Goal: Task Accomplishment & Management: Use online tool/utility

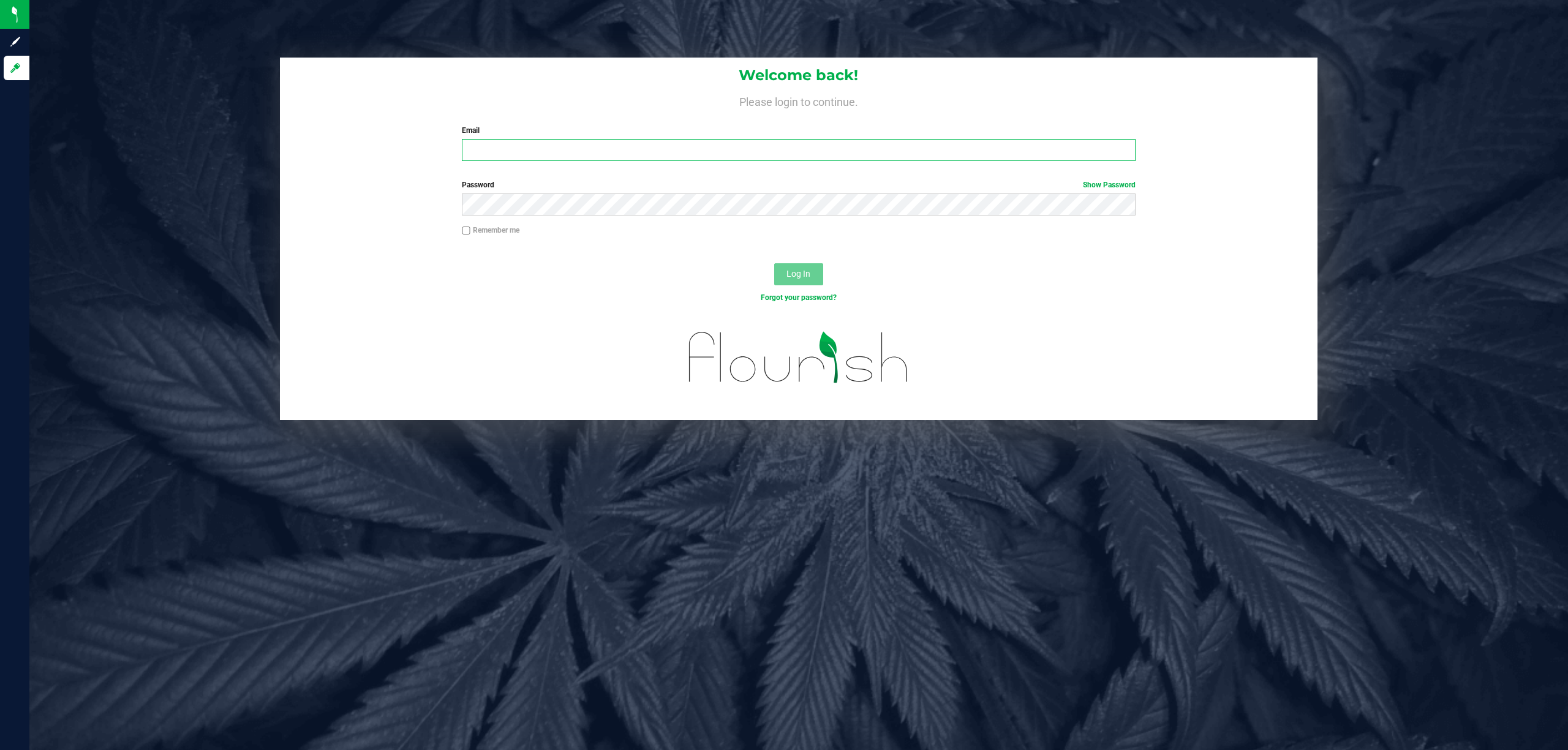
click at [775, 147] on input "Email" at bounding box center [798, 150] width 674 height 22
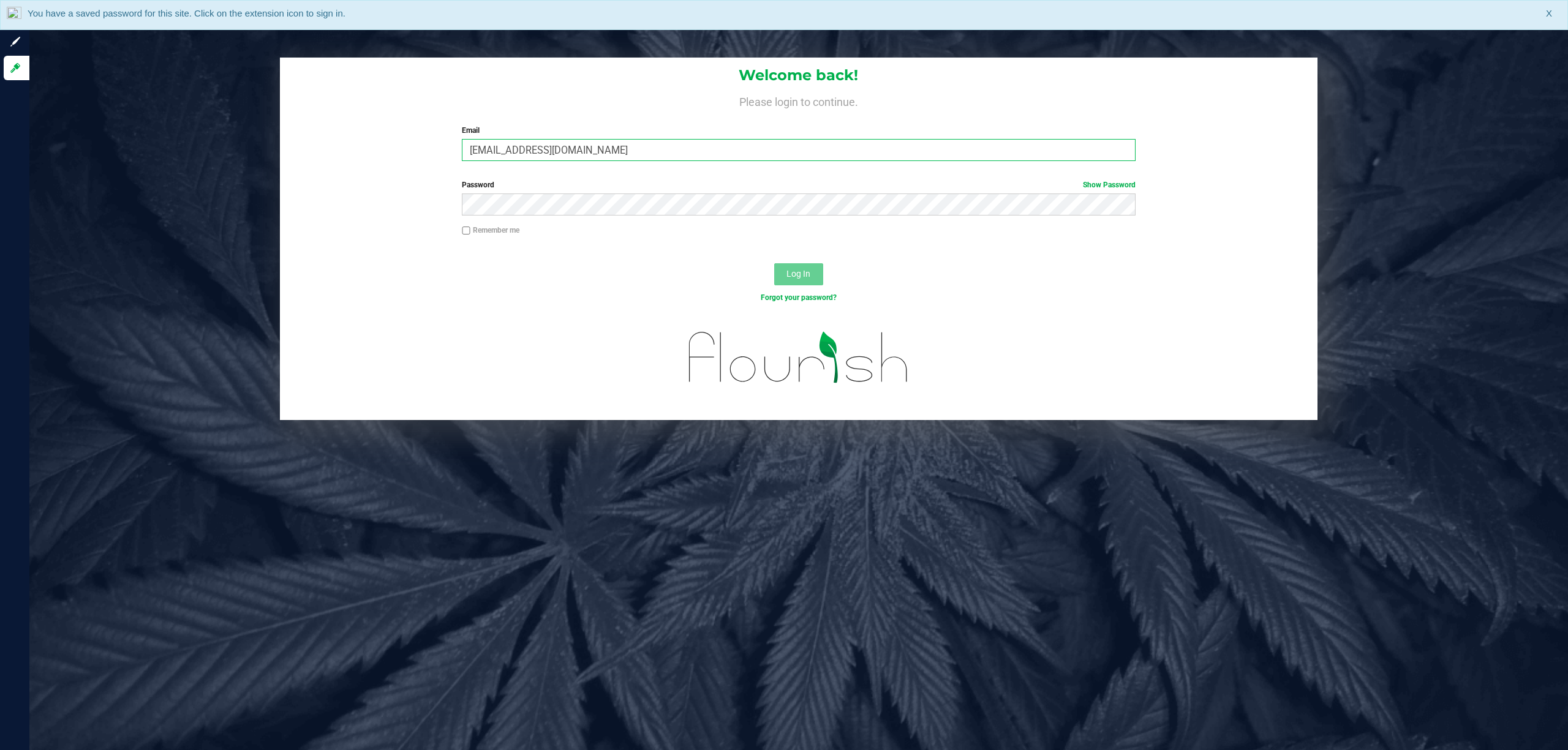
type input "[EMAIL_ADDRESS][DOMAIN_NAME]"
click at [774, 263] on button "Log In" at bounding box center [799, 274] width 49 height 22
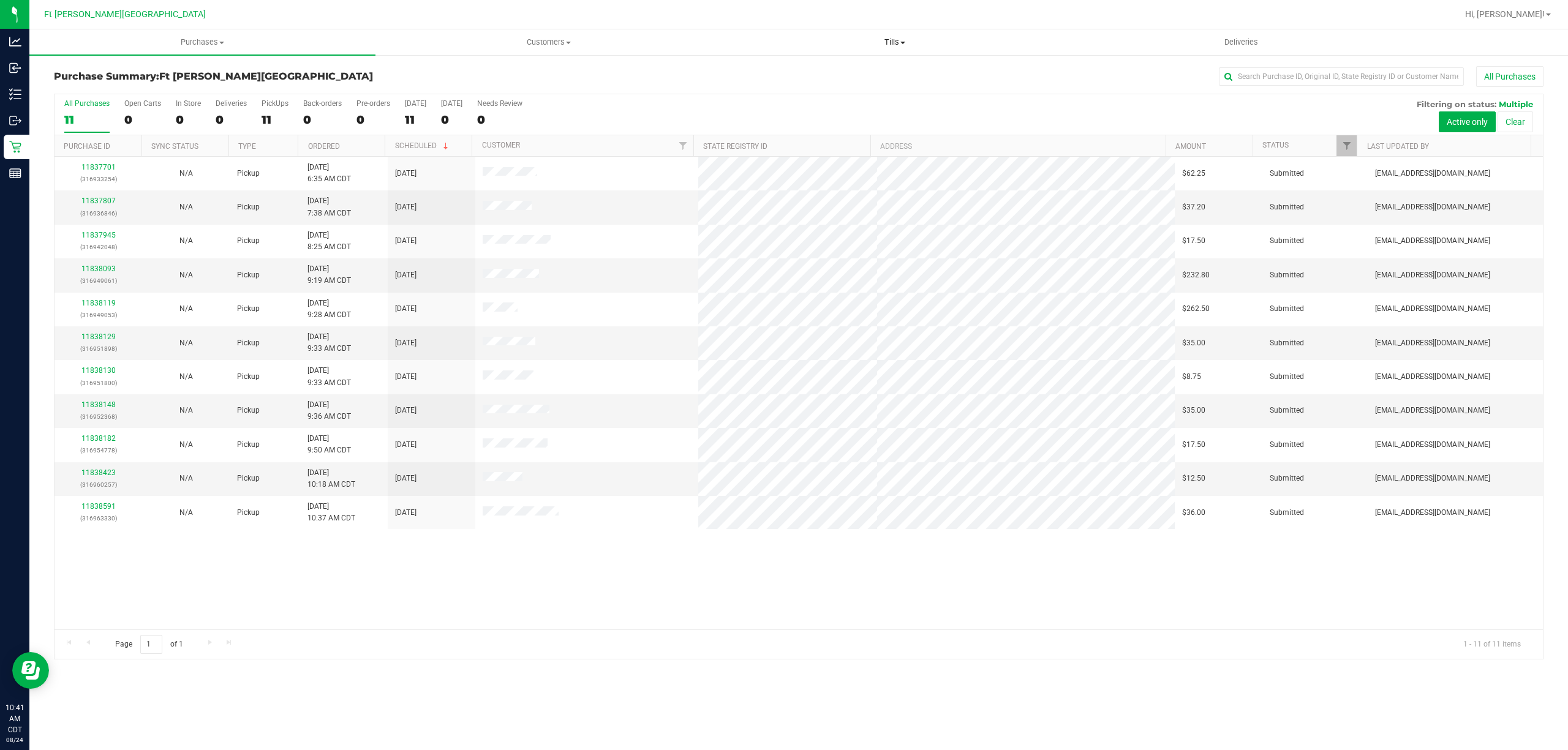
click at [899, 47] on span "Tills" at bounding box center [894, 42] width 345 height 11
click at [849, 72] on li "Manage tills" at bounding box center [894, 74] width 346 height 15
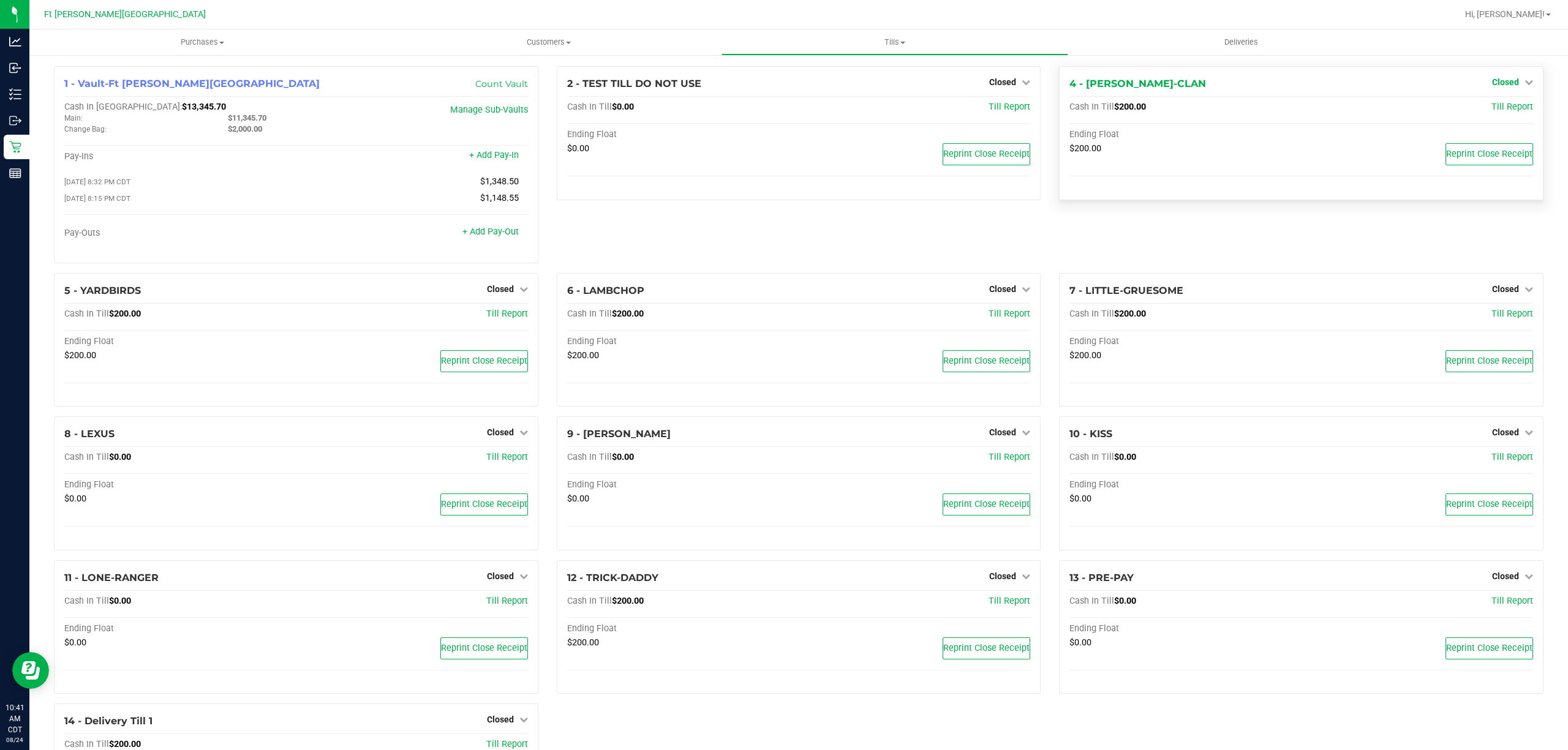
click at [1494, 81] on span "Closed" at bounding box center [1505, 82] width 27 height 10
click at [1490, 105] on link "Open Till" at bounding box center [1505, 107] width 32 height 10
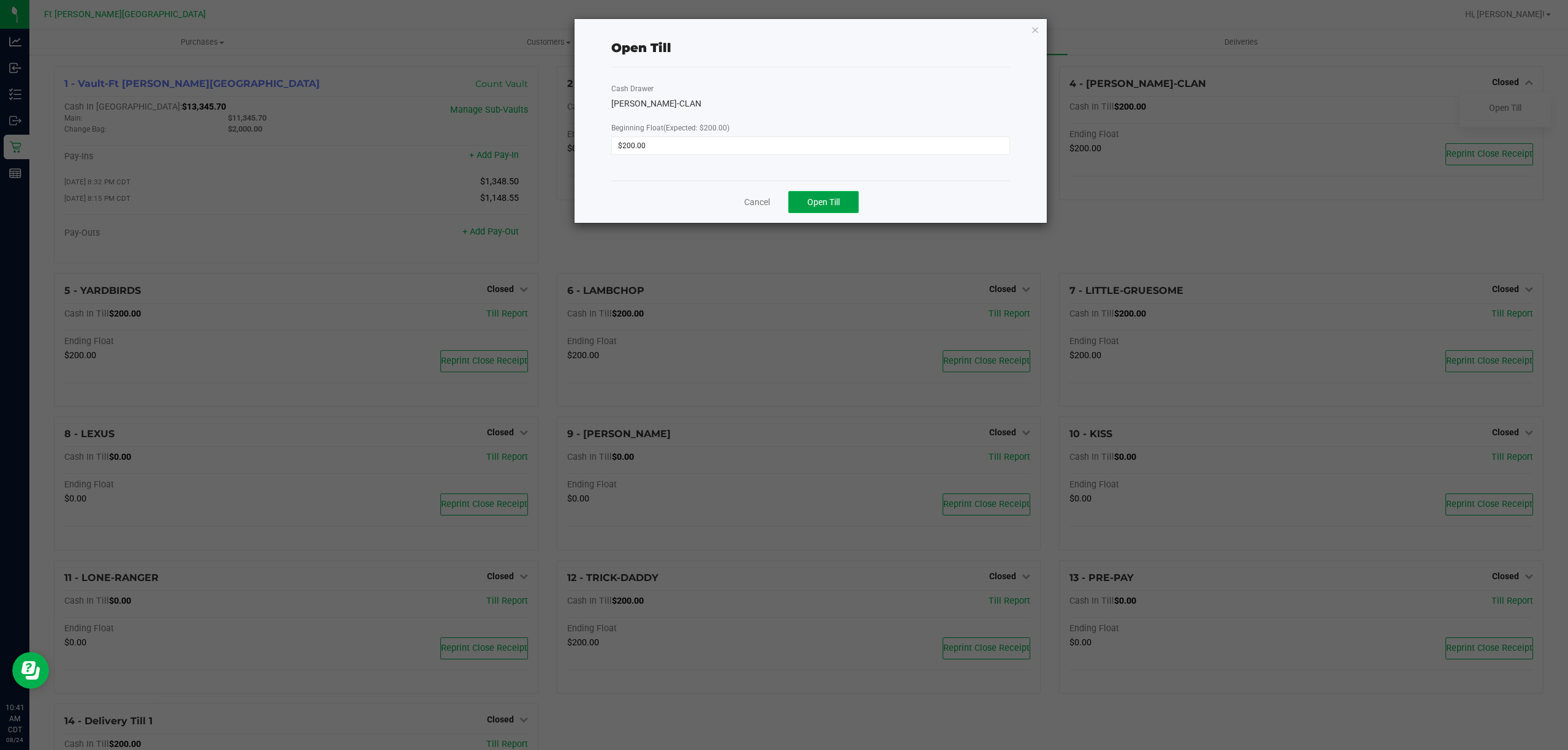
click at [838, 192] on button "Open Till" at bounding box center [823, 202] width 70 height 22
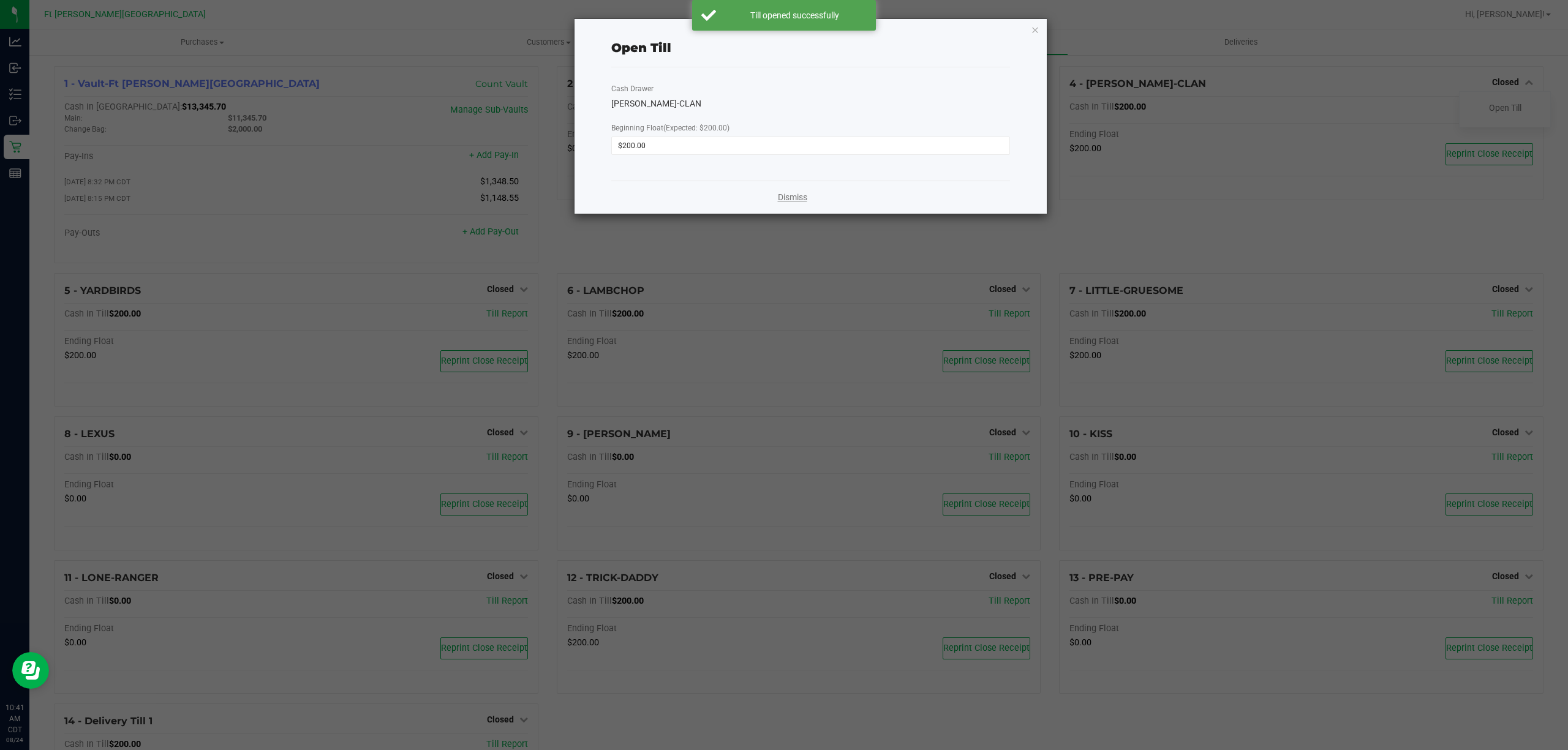
click at [783, 194] on link "Dismiss" at bounding box center [793, 198] width 30 height 13
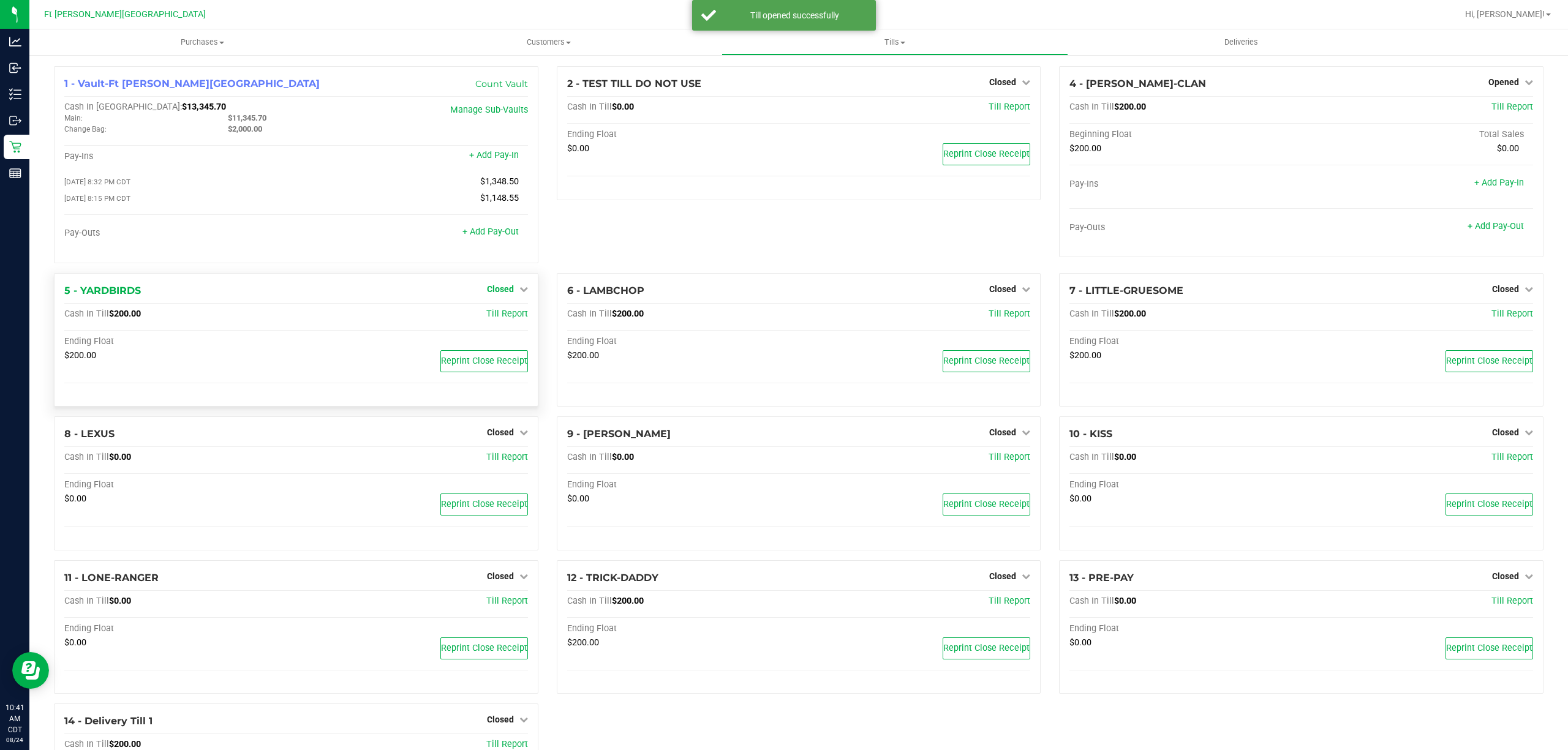
click at [493, 290] on span "Closed" at bounding box center [500, 289] width 27 height 10
click at [499, 315] on link "Open Till" at bounding box center [500, 314] width 32 height 10
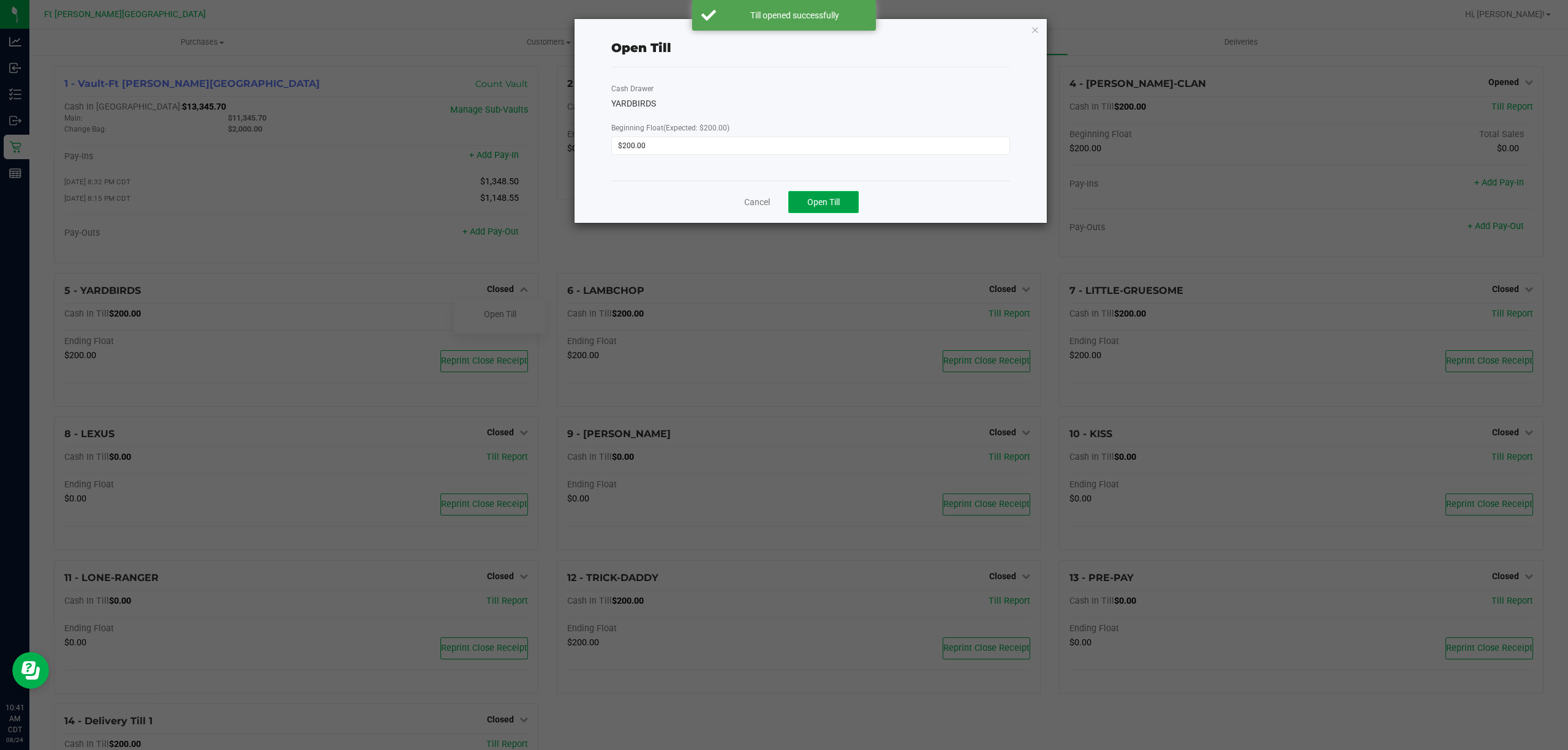
click at [806, 211] on button "Open Till" at bounding box center [823, 202] width 70 height 22
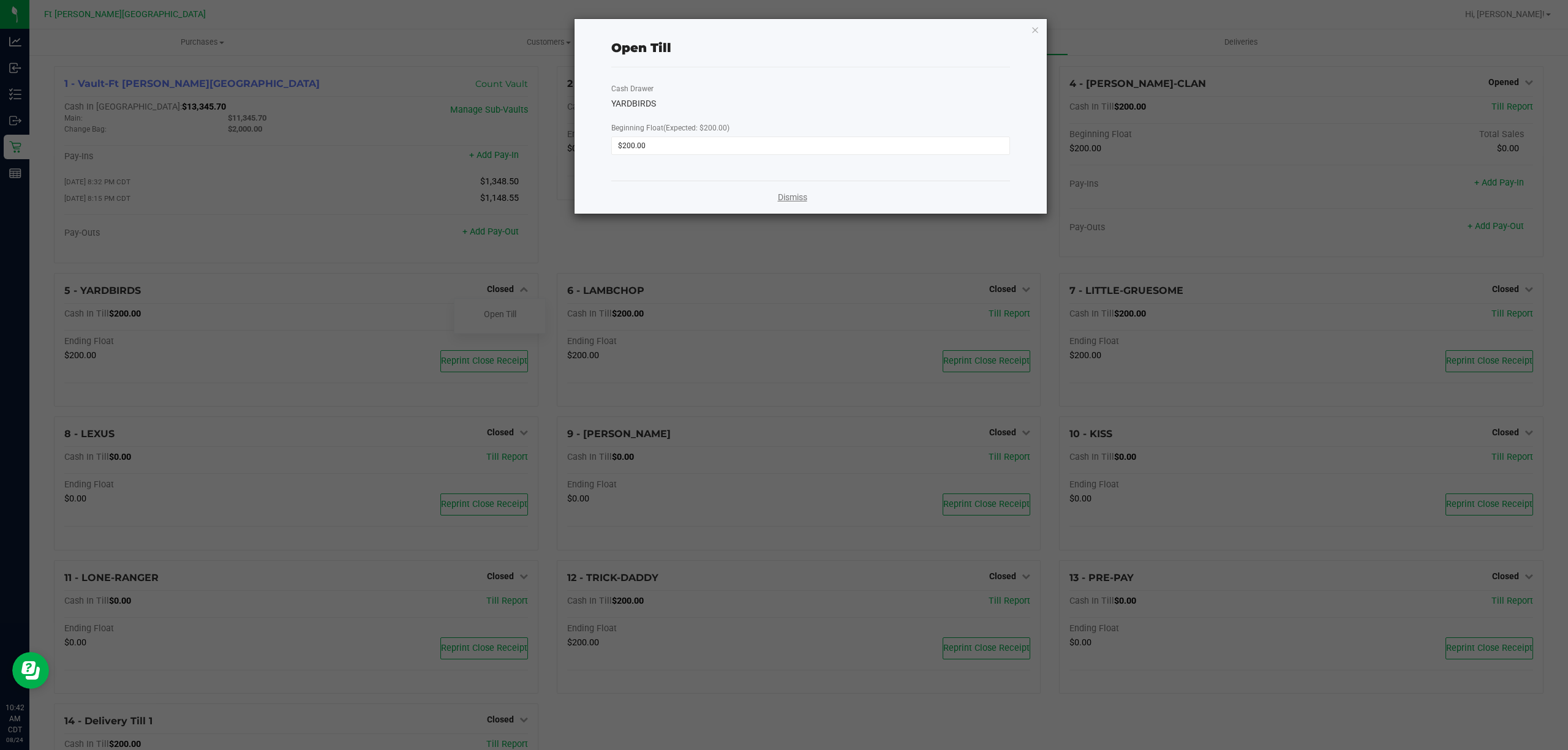
click at [799, 199] on link "Dismiss" at bounding box center [793, 198] width 30 height 13
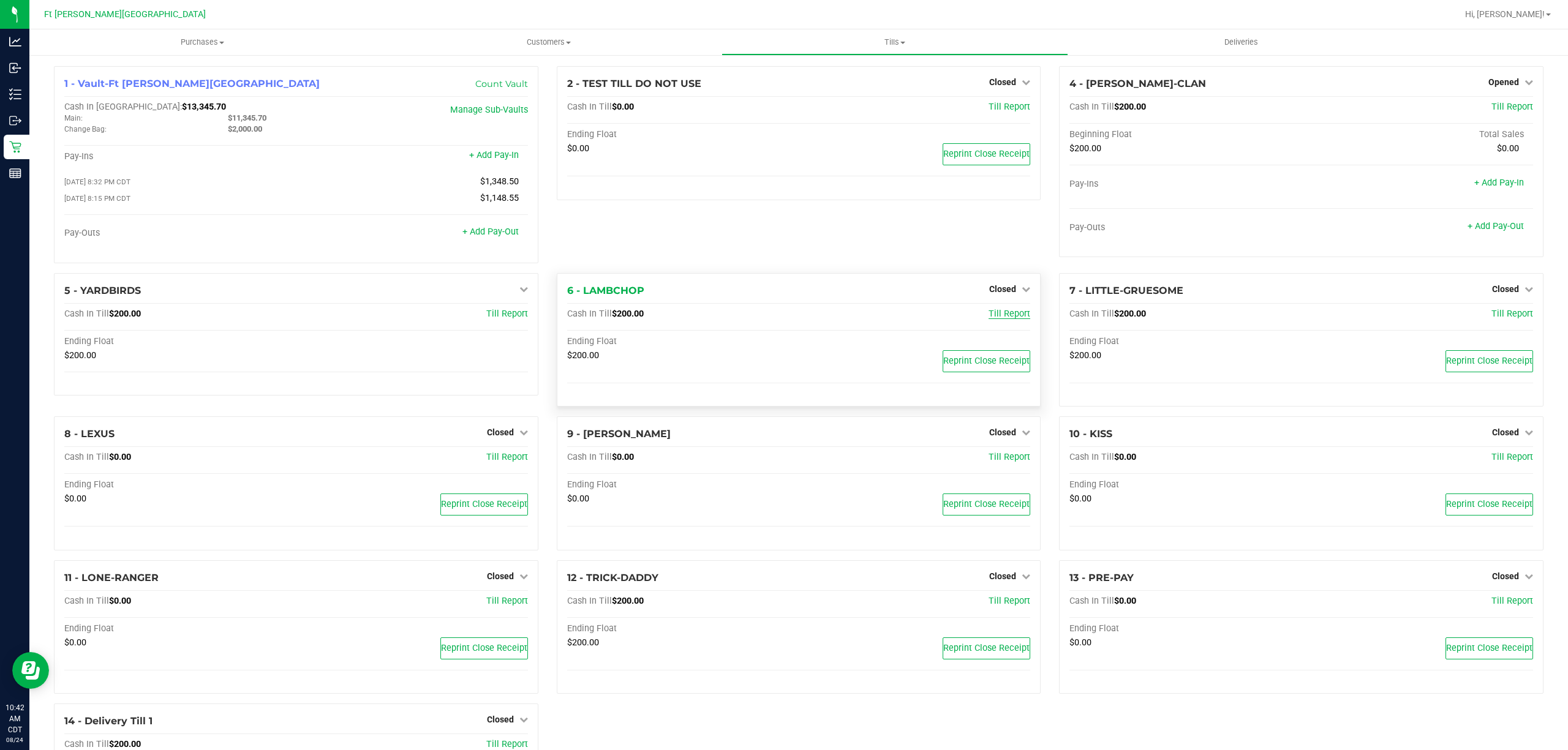
scroll to position [81, 0]
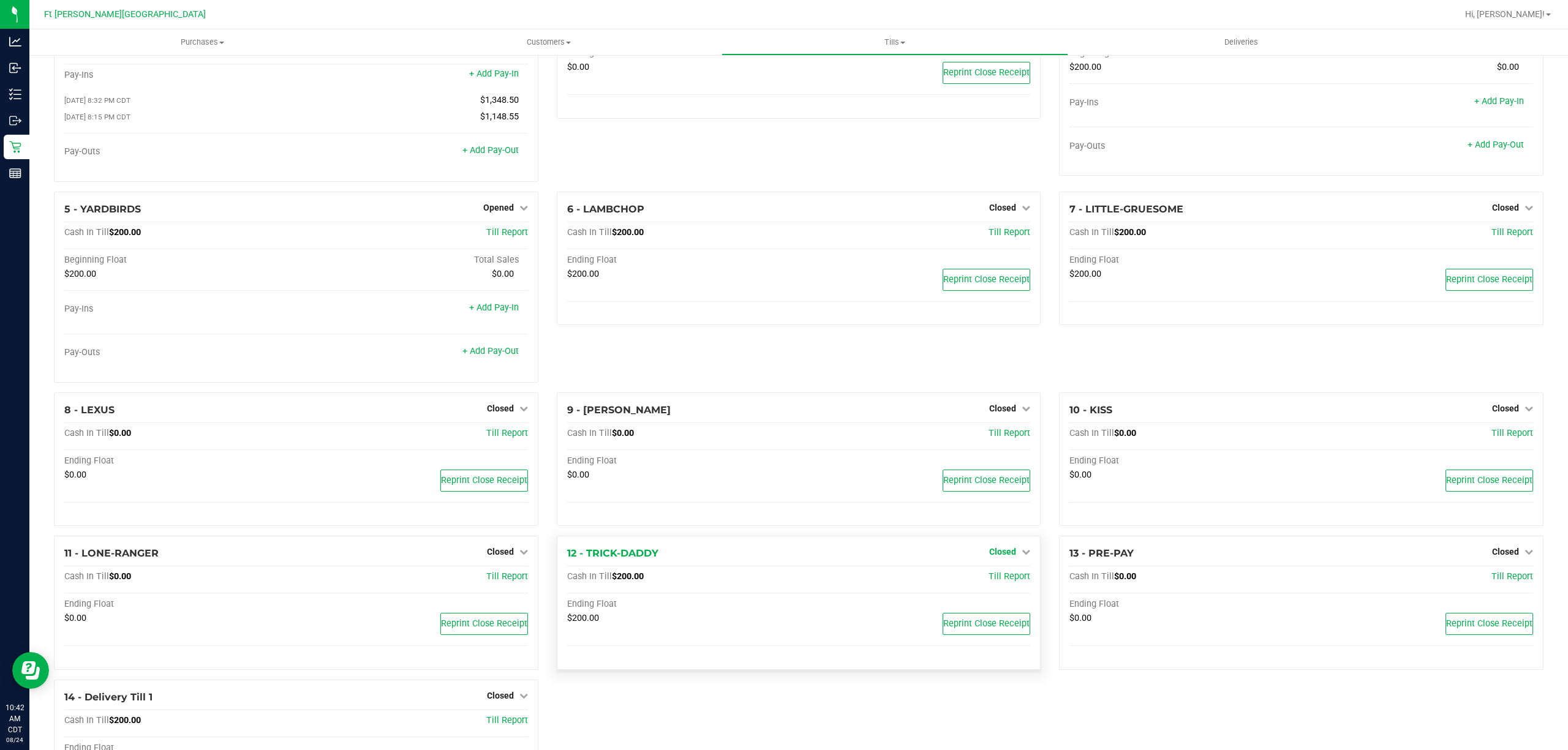
click at [1000, 556] on span "Closed" at bounding box center [1003, 551] width 27 height 10
click at [995, 582] on link "Open Till" at bounding box center [1002, 577] width 32 height 10
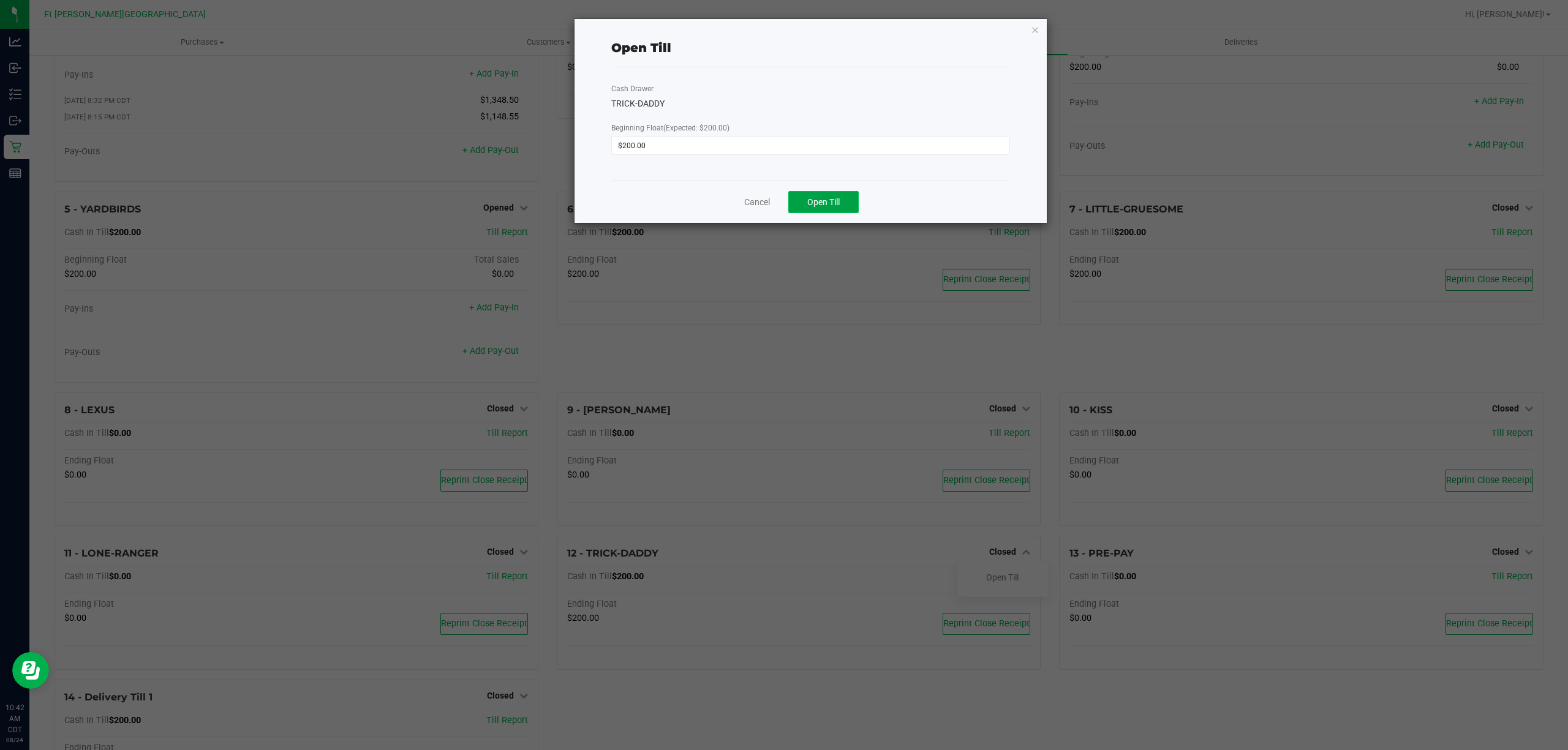
click at [821, 194] on button "Open Till" at bounding box center [823, 202] width 70 height 22
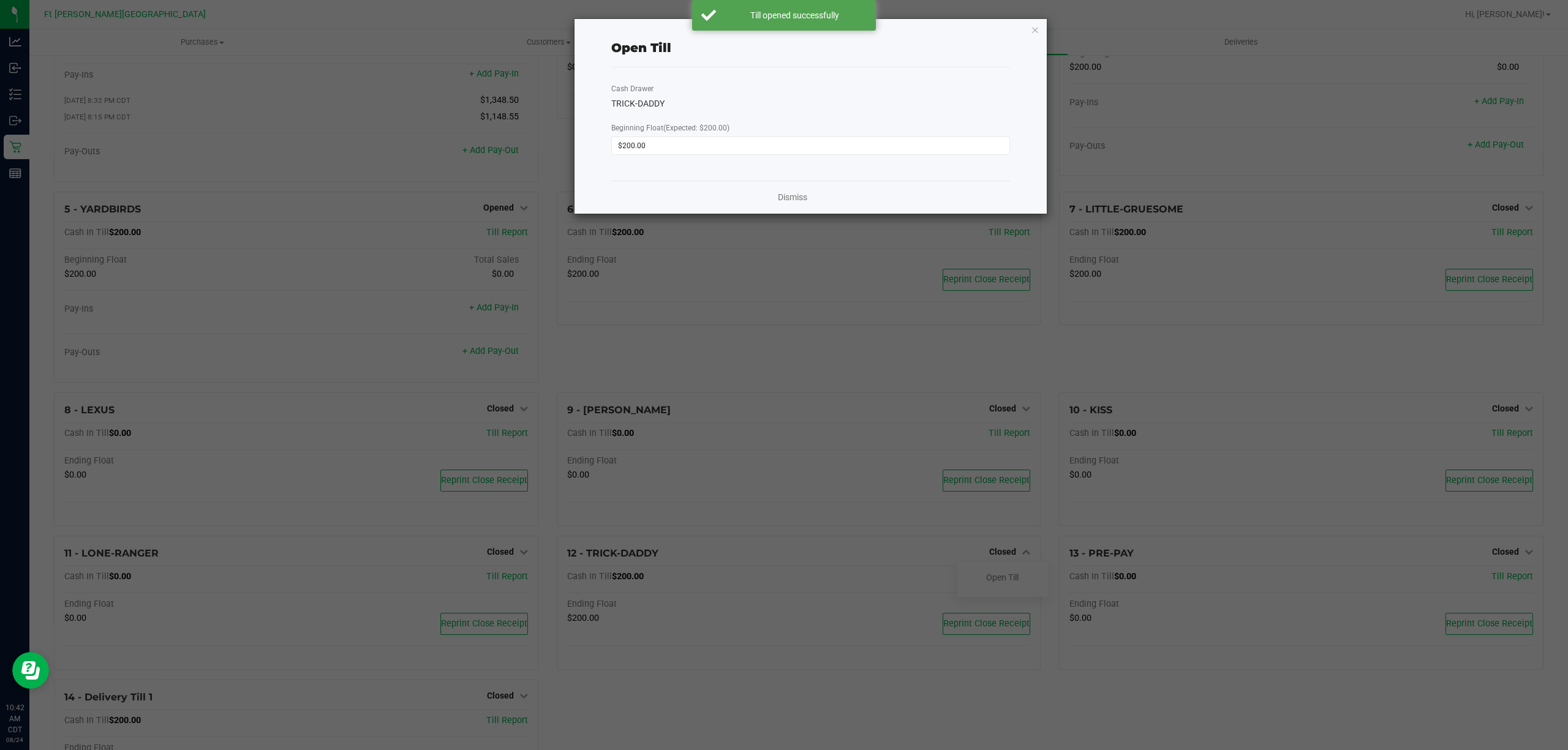
click at [792, 204] on div "Dismiss" at bounding box center [810, 197] width 398 height 33
click at [792, 199] on link "Dismiss" at bounding box center [793, 198] width 30 height 13
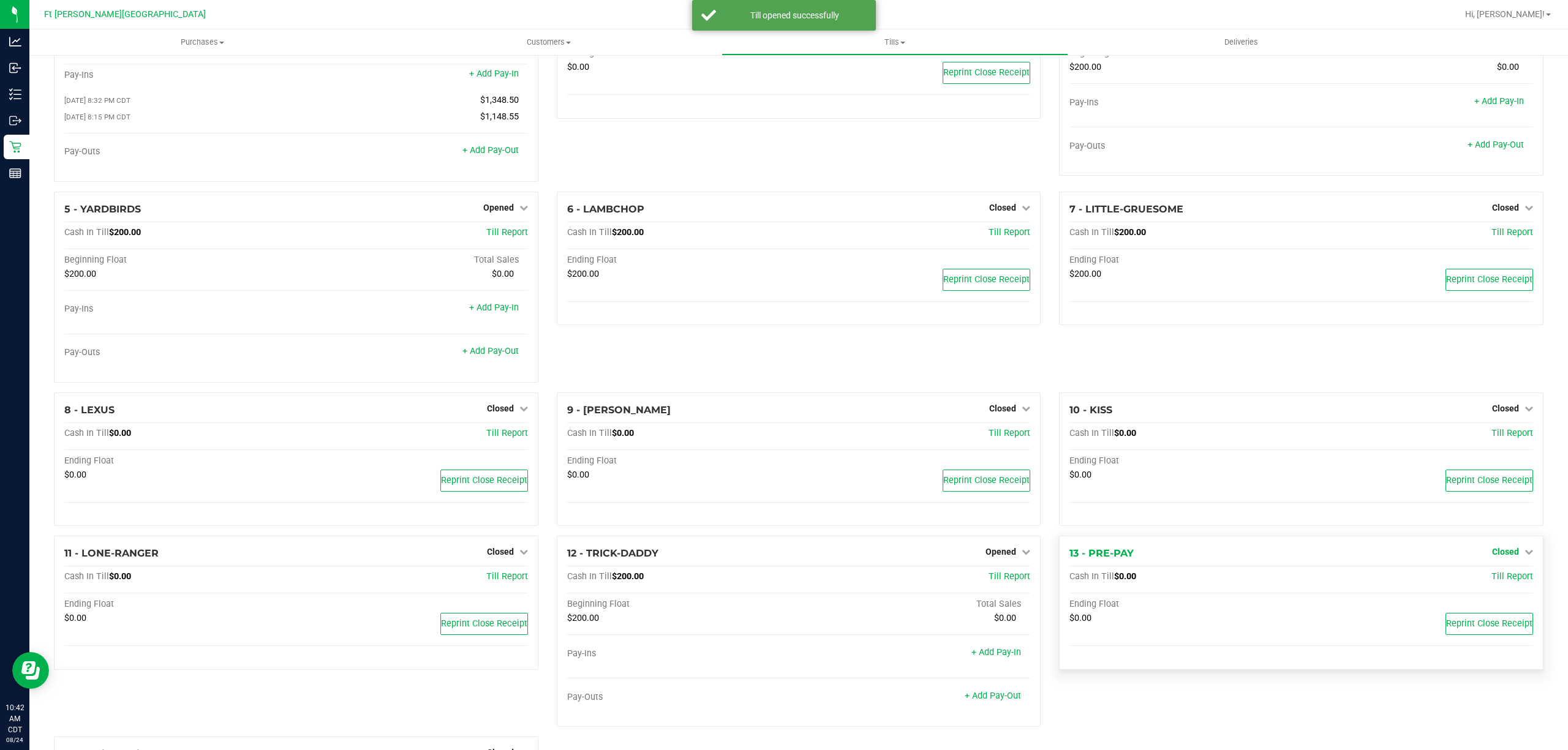
click at [1505, 556] on span "Closed" at bounding box center [1505, 551] width 27 height 10
click at [1489, 582] on link "Open Till" at bounding box center [1505, 577] width 32 height 10
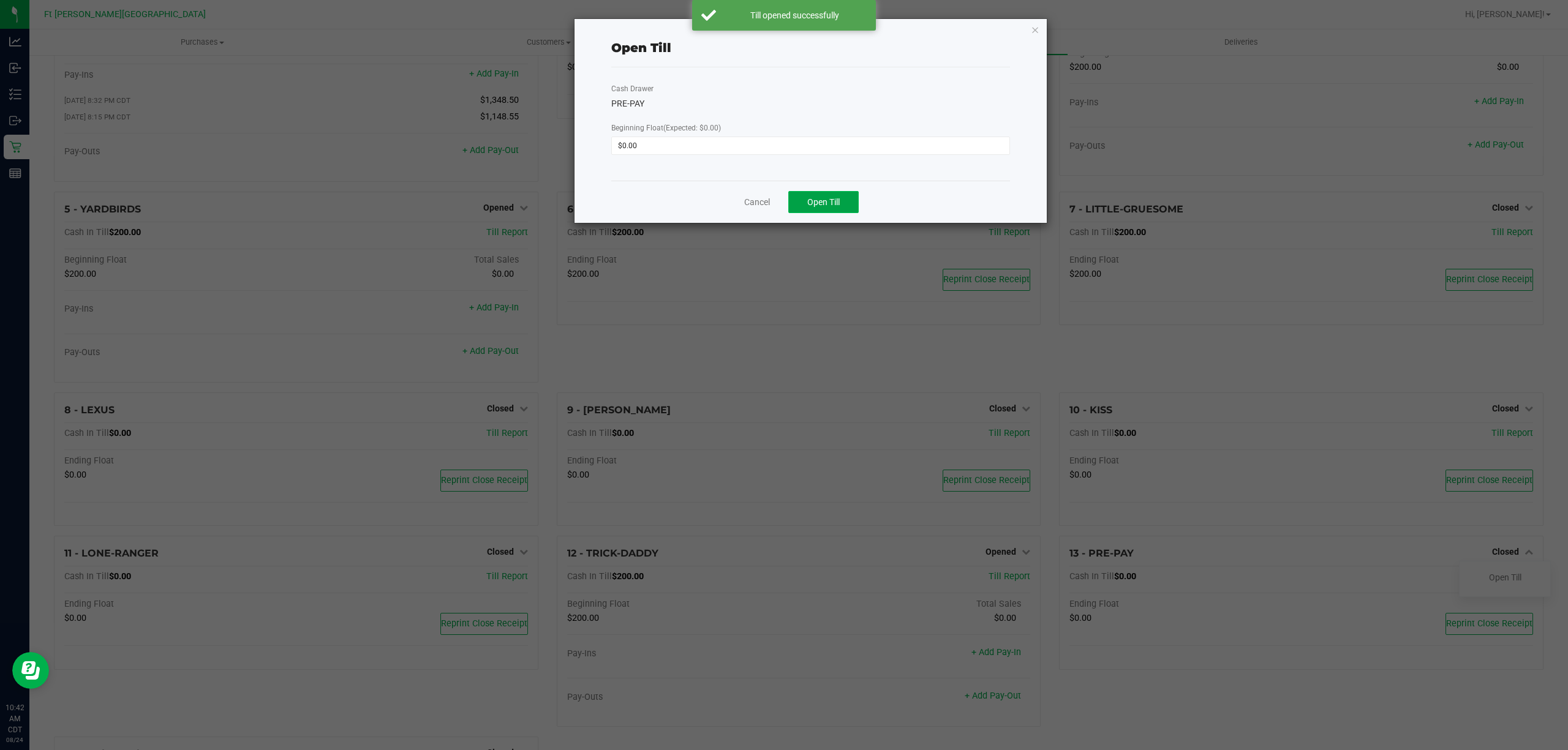
click at [838, 203] on span "Open Till" at bounding box center [823, 201] width 32 height 10
click at [782, 195] on link "Dismiss" at bounding box center [793, 198] width 30 height 13
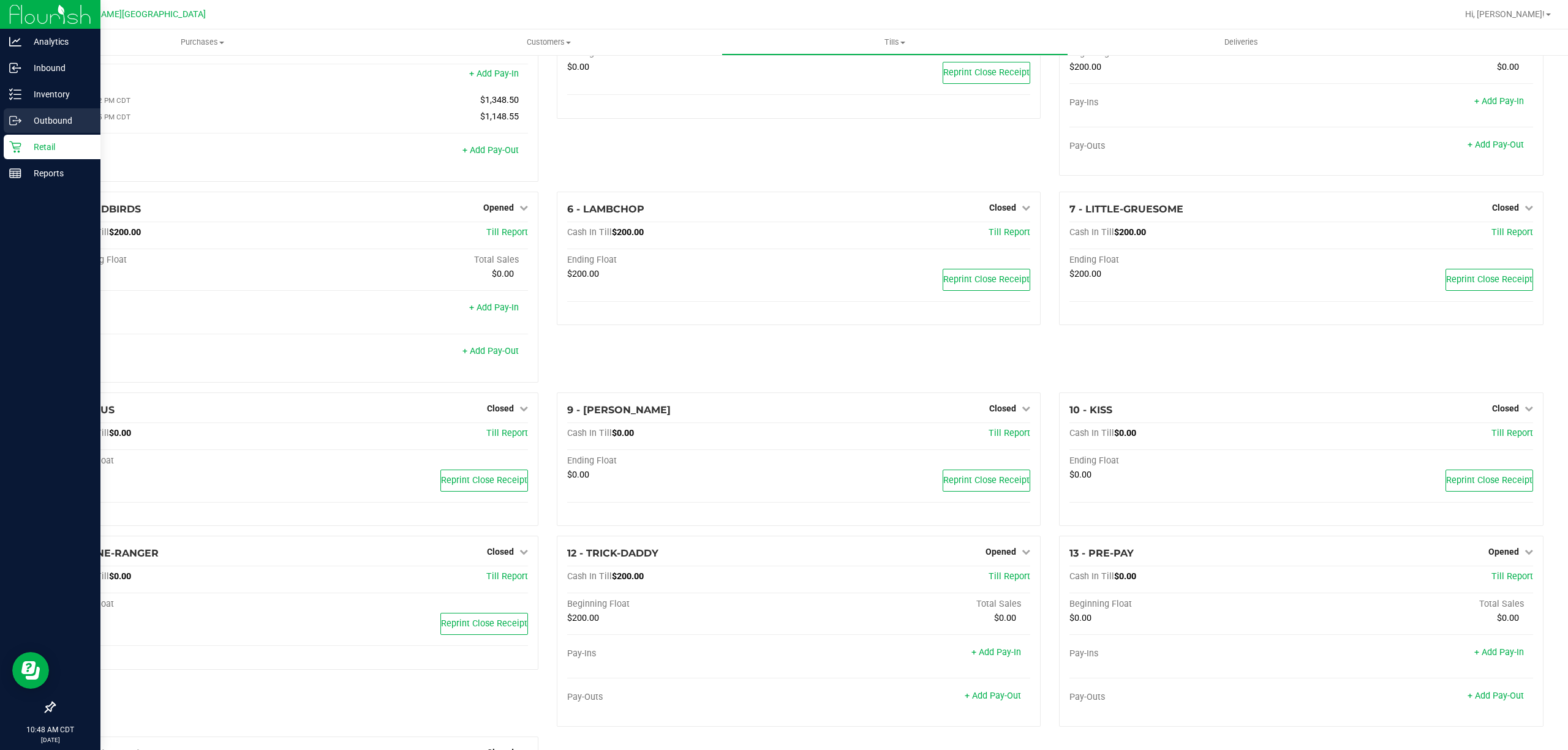
click at [50, 130] on div "Outbound" at bounding box center [52, 121] width 97 height 25
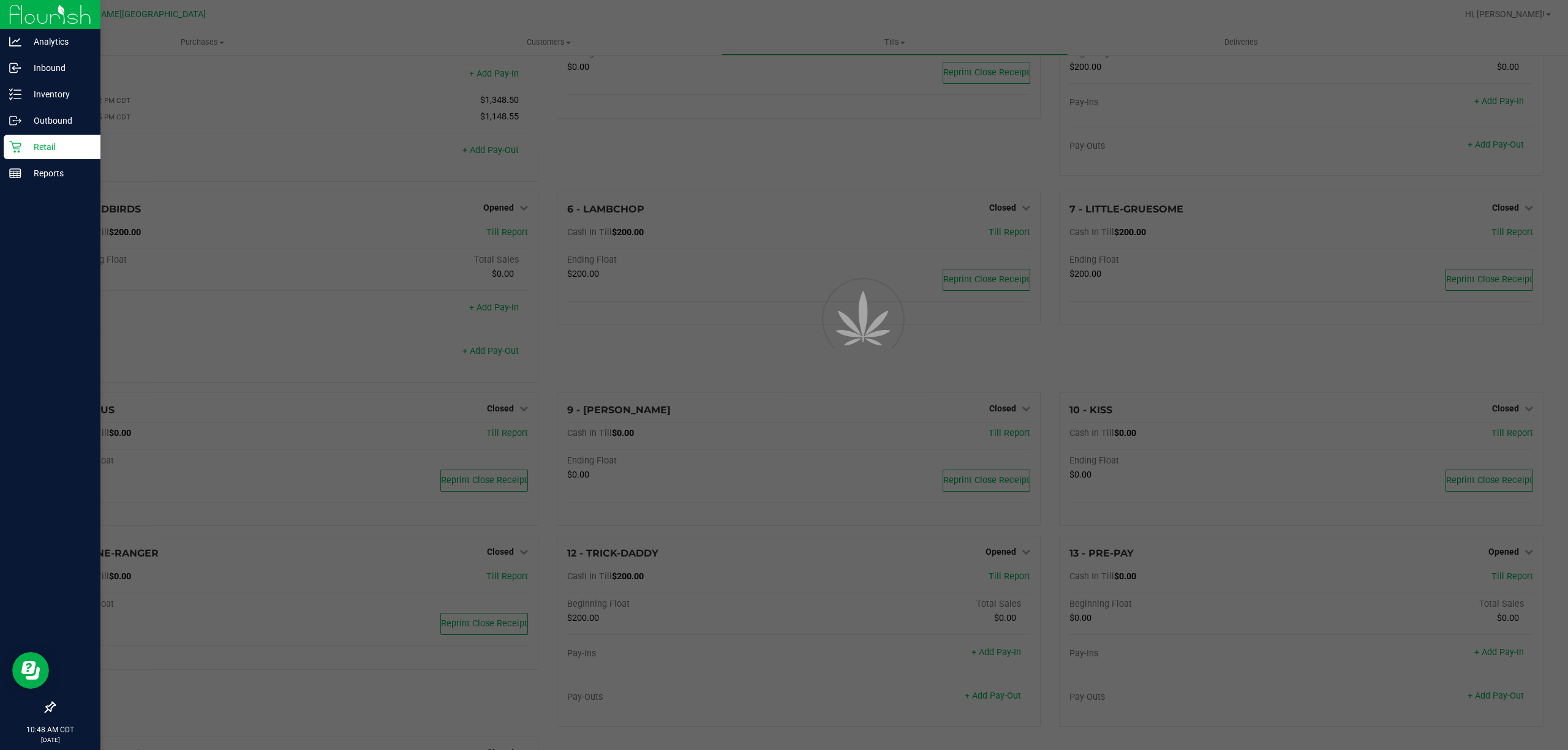
click at [44, 145] on p "Retail" at bounding box center [58, 147] width 74 height 15
